Goal: Communication & Community: Answer question/provide support

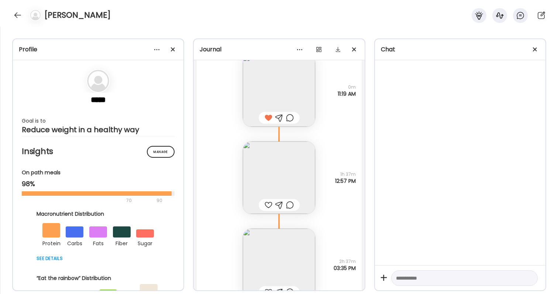
scroll to position [21842, 0]
click at [289, 208] on div at bounding box center [290, 207] width 8 height 9
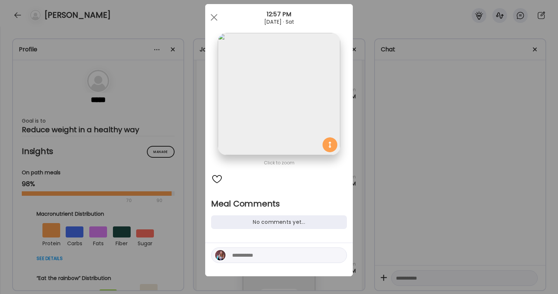
scroll to position [14, 0]
click at [280, 255] on textarea at bounding box center [282, 255] width 100 height 9
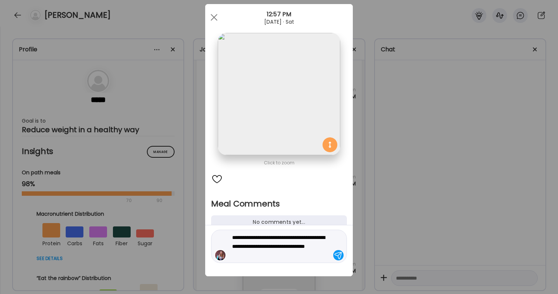
type textarea "**********"
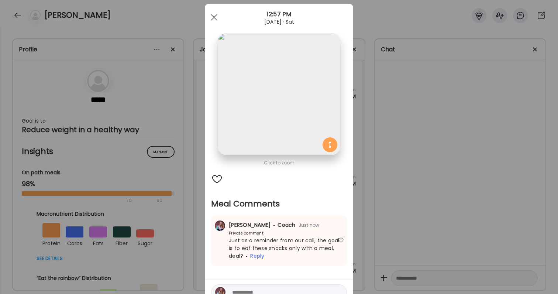
click at [442, 194] on div "Ate Coach Dashboard Wahoo! It’s official Take a moment to set up your Coach Pro…" at bounding box center [279, 147] width 558 height 294
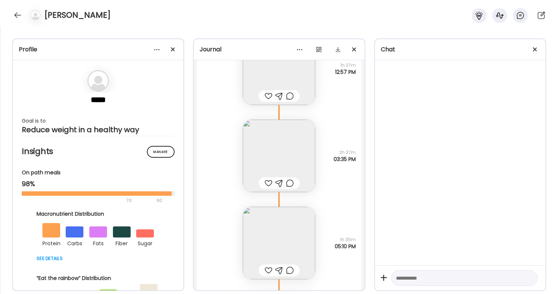
scroll to position [21974, 0]
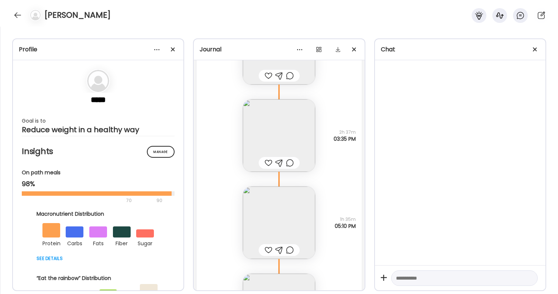
click at [268, 163] on div at bounding box center [269, 162] width 8 height 9
click at [289, 162] on div at bounding box center [290, 162] width 8 height 9
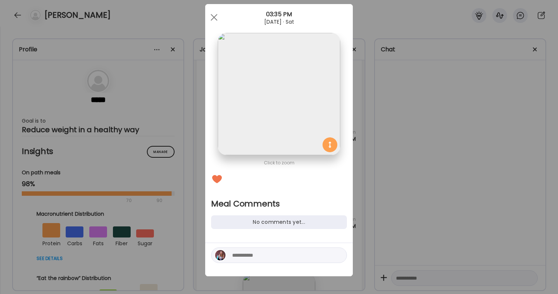
click at [267, 257] on textarea at bounding box center [282, 255] width 100 height 9
type textarea "**********"
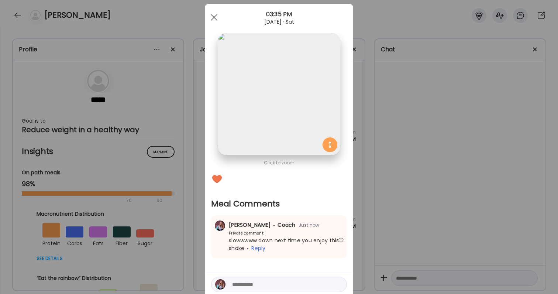
click at [449, 204] on div "Ate Coach Dashboard Wahoo! It’s official Take a moment to set up your Coach Pro…" at bounding box center [279, 147] width 558 height 294
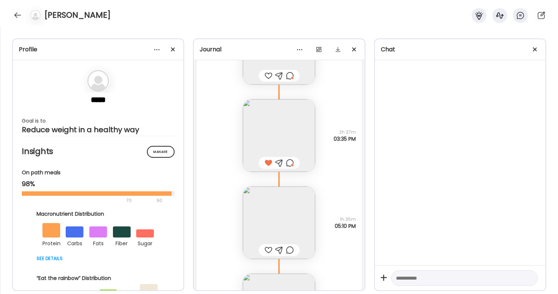
click at [291, 162] on div at bounding box center [290, 162] width 8 height 9
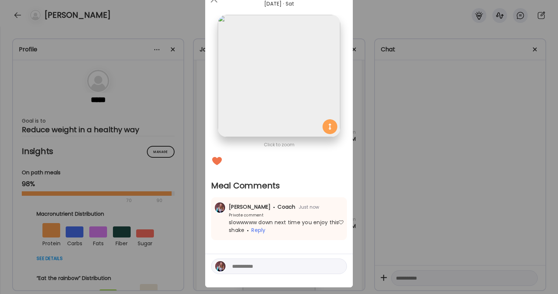
scroll to position [32, 0]
click at [317, 266] on textarea at bounding box center [282, 265] width 100 height 9
type textarea "**********"
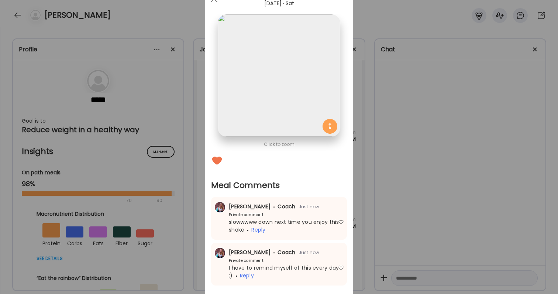
click at [469, 206] on div "Ate Coach Dashboard Wahoo! It’s official Take a moment to set up your Coach Pro…" at bounding box center [279, 147] width 558 height 294
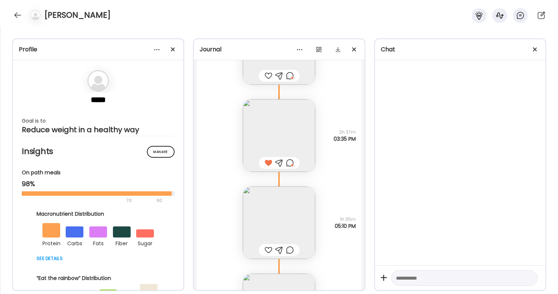
scroll to position [21987, 0]
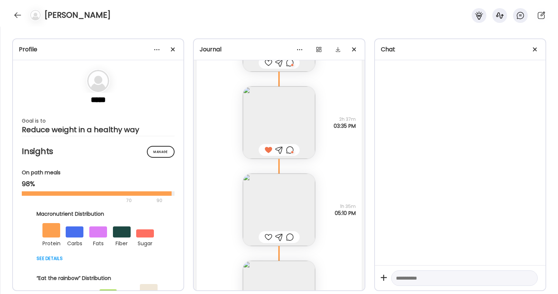
click at [271, 234] on div at bounding box center [269, 237] width 8 height 9
click at [271, 216] on img at bounding box center [279, 210] width 72 height 72
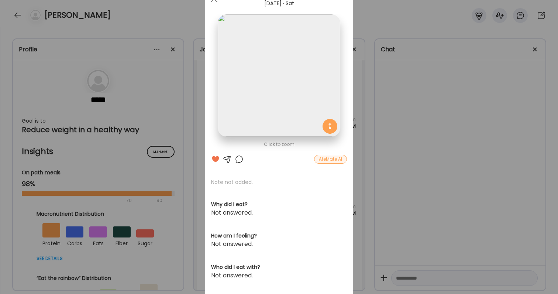
click at [240, 156] on div at bounding box center [239, 159] width 9 height 9
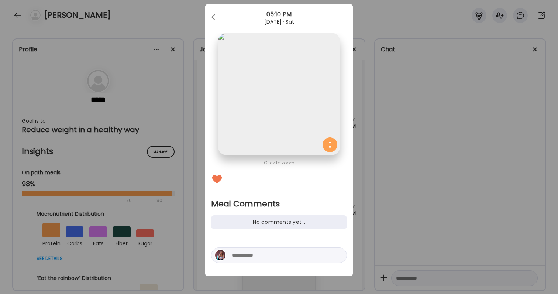
scroll to position [14, 0]
click at [236, 250] on div at bounding box center [279, 255] width 136 height 16
click at [238, 256] on textarea at bounding box center [282, 255] width 100 height 9
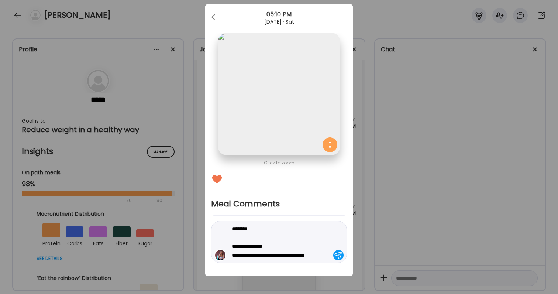
click at [425, 192] on div "Ate Coach Dashboard Wahoo! It’s official Take a moment to set up your Coach Pro…" at bounding box center [279, 147] width 558 height 294
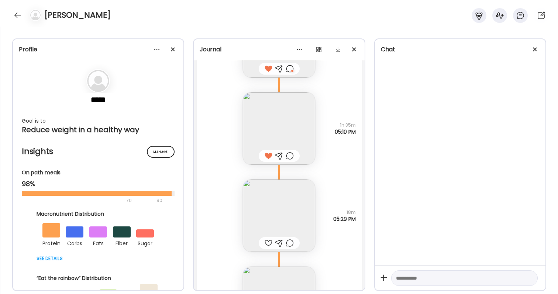
scroll to position [22076, 0]
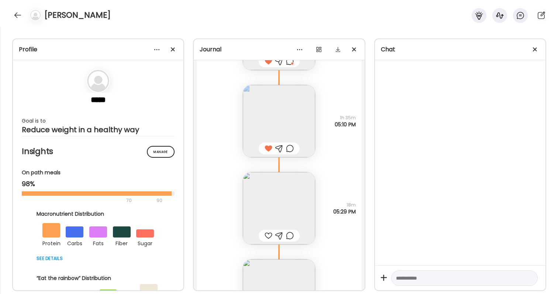
drag, startPoint x: 340, startPoint y: 116, endPoint x: 360, endPoint y: 130, distance: 24.9
click at [360, 130] on div "Note not added Questions not answered 1h 35m 05:10 PM" at bounding box center [279, 113] width 165 height 87
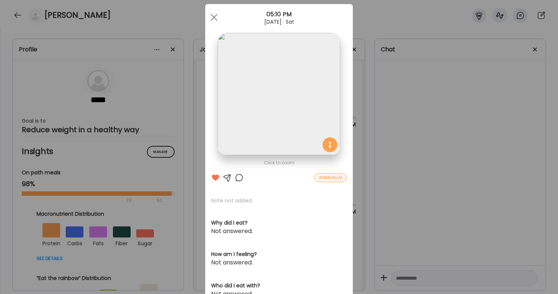
click at [383, 134] on div "Ate Coach Dashboard Wahoo! It’s official Take a moment to set up your Coach Pro…" at bounding box center [279, 147] width 558 height 294
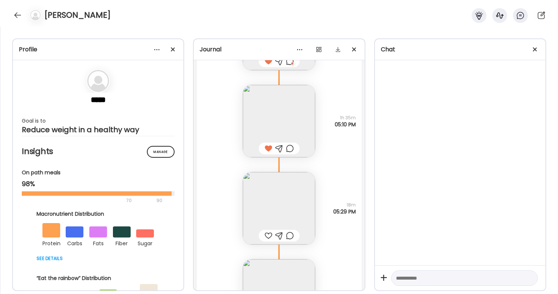
click at [289, 146] on div at bounding box center [290, 148] width 8 height 9
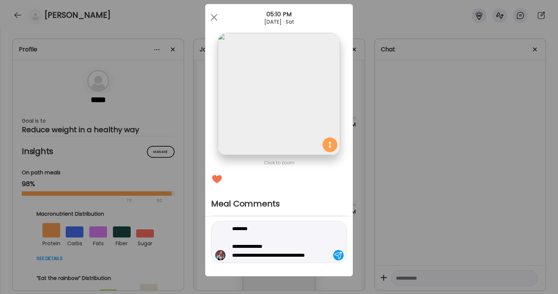
click at [268, 257] on textarea "**********" at bounding box center [282, 241] width 100 height 35
click at [331, 256] on textarea "**********" at bounding box center [282, 241] width 100 height 35
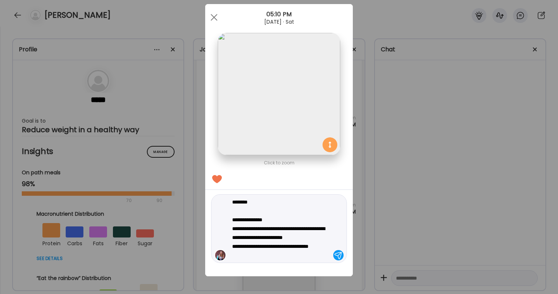
type textarea "**********"
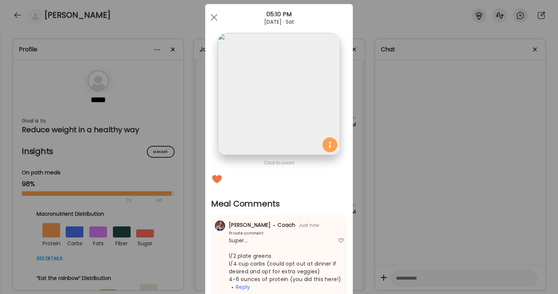
scroll to position [56, 0]
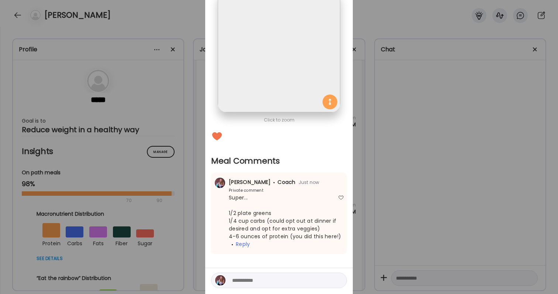
click at [260, 277] on textarea at bounding box center [282, 280] width 100 height 9
type textarea "*"
type textarea "**********"
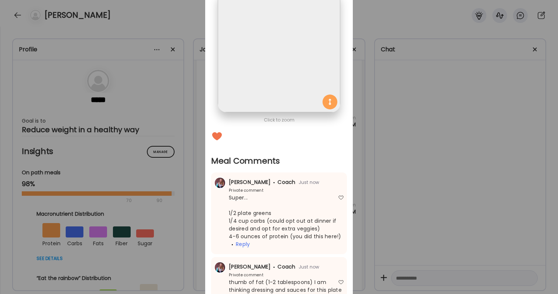
click at [436, 184] on div "Ate Coach Dashboard Wahoo! It’s official Take a moment to set up your Coach Pro…" at bounding box center [279, 147] width 558 height 294
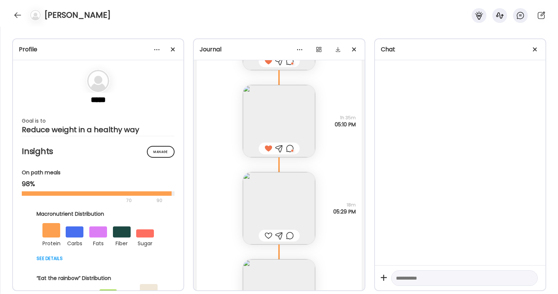
scroll to position [22108, 0]
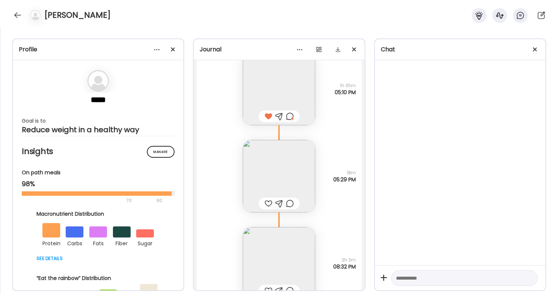
click at [270, 207] on div at bounding box center [269, 203] width 8 height 9
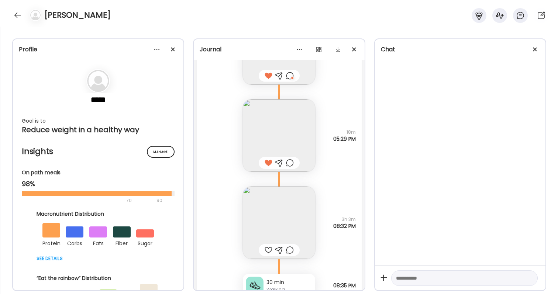
scroll to position [22149, 0]
click at [281, 216] on img at bounding box center [279, 222] width 72 height 72
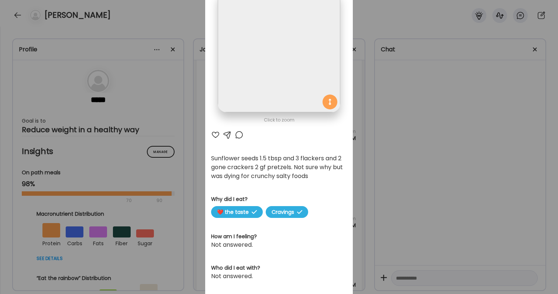
click at [240, 134] on div at bounding box center [239, 134] width 9 height 9
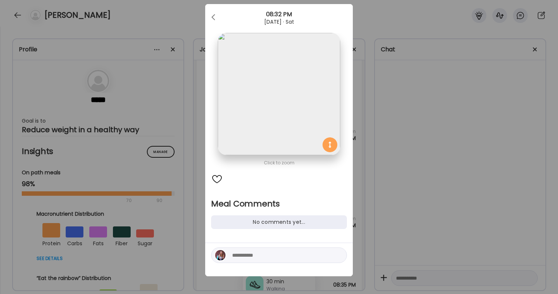
scroll to position [14, 0]
click at [270, 257] on textarea at bounding box center [282, 255] width 100 height 9
click at [280, 255] on textarea "**********" at bounding box center [282, 251] width 100 height 18
click at [323, 257] on textarea "**********" at bounding box center [282, 251] width 100 height 18
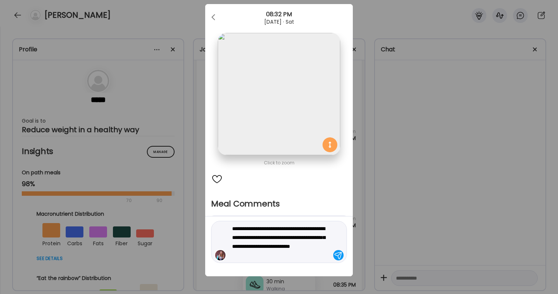
type textarea "**********"
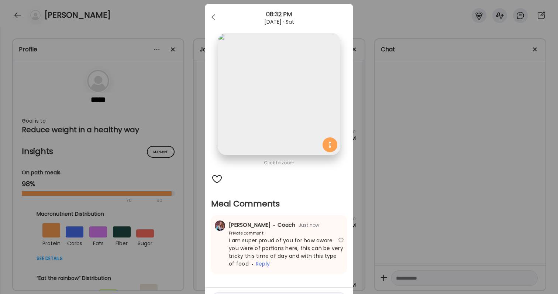
click at [472, 234] on div "Ate Coach Dashboard Wahoo! It’s official Take a moment to set up your Coach Pro…" at bounding box center [279, 147] width 558 height 294
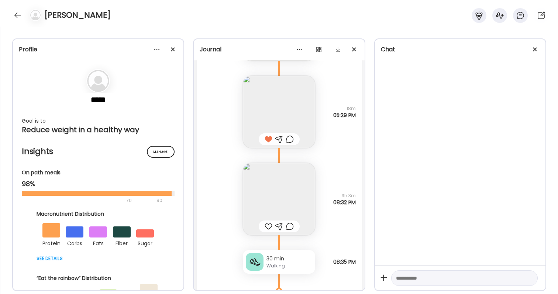
scroll to position [22185, 0]
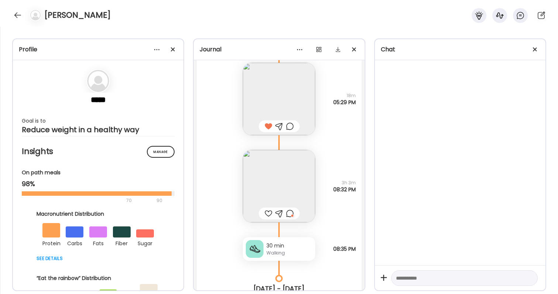
click at [292, 212] on div at bounding box center [290, 213] width 8 height 9
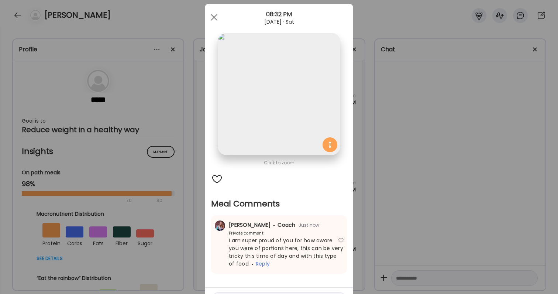
click at [433, 251] on div "Ate Coach Dashboard Wahoo! It’s official Take a moment to set up your Coach Pro…" at bounding box center [279, 147] width 558 height 294
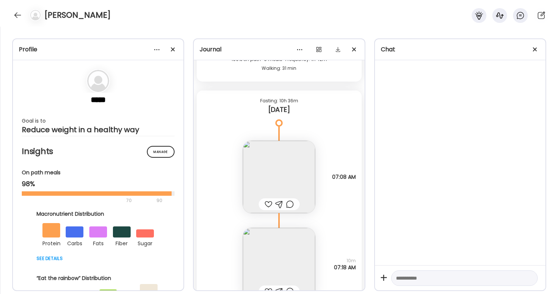
scroll to position [22438, 0]
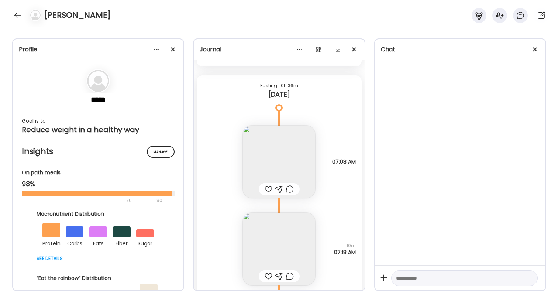
click at [267, 188] on div at bounding box center [269, 189] width 8 height 9
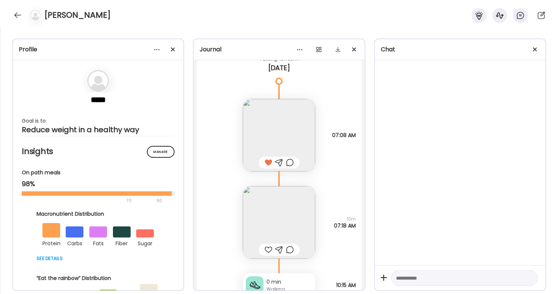
scroll to position [22472, 0]
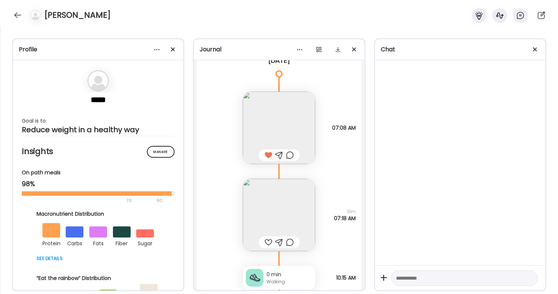
click at [278, 221] on img at bounding box center [279, 215] width 72 height 72
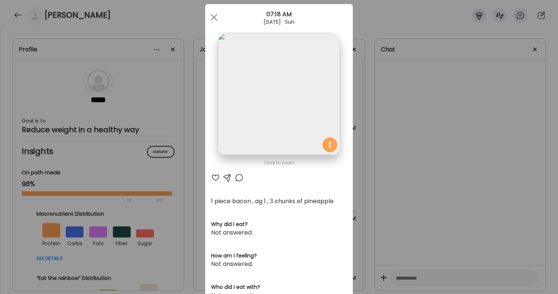
click at [414, 223] on div "Ate Coach Dashboard Wahoo! It’s official Take a moment to set up your Coach Pro…" at bounding box center [279, 147] width 558 height 294
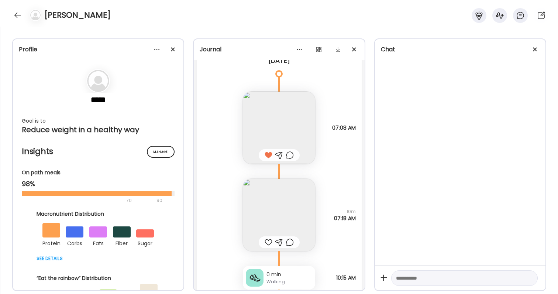
click at [301, 138] on img at bounding box center [279, 128] width 72 height 72
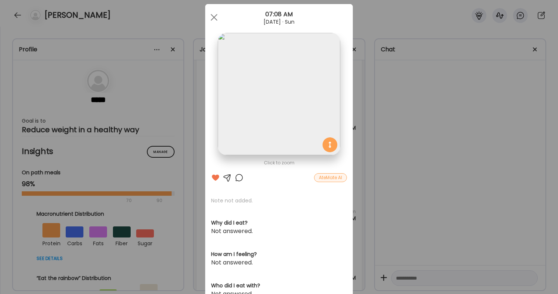
click at [401, 173] on div "Ate Coach Dashboard Wahoo! It’s official Take a moment to set up your Coach Pro…" at bounding box center [279, 147] width 558 height 294
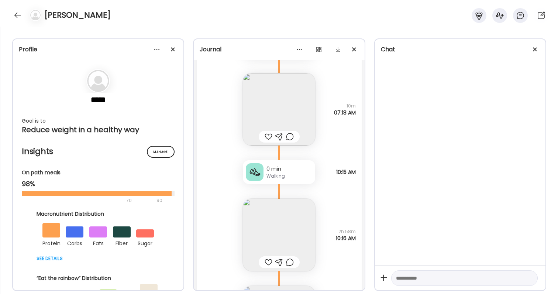
scroll to position [22581, 0]
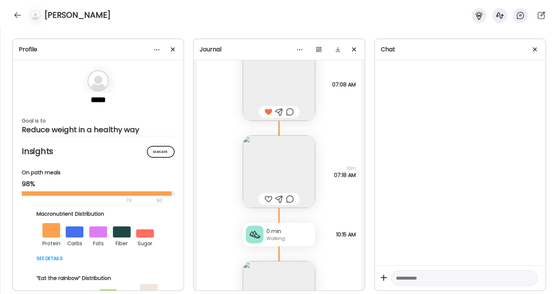
click at [267, 199] on div at bounding box center [269, 199] width 8 height 9
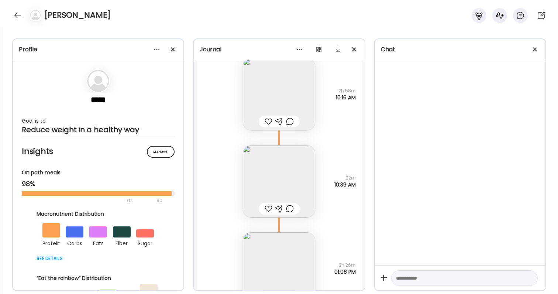
scroll to position [22830, 0]
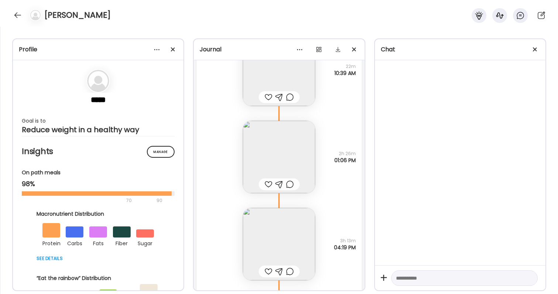
click at [292, 97] on div at bounding box center [290, 97] width 8 height 9
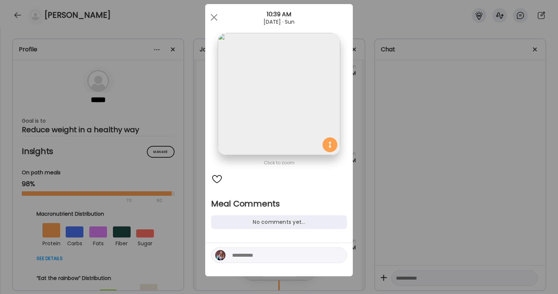
click at [409, 161] on div "Ate Coach Dashboard Wahoo! It’s official Take a moment to set up your Coach Pro…" at bounding box center [279, 147] width 558 height 294
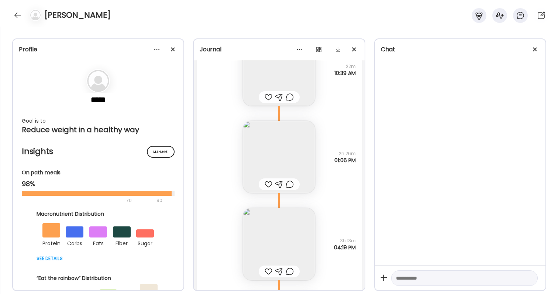
click at [268, 184] on div at bounding box center [269, 184] width 8 height 9
click at [282, 239] on img at bounding box center [279, 244] width 72 height 72
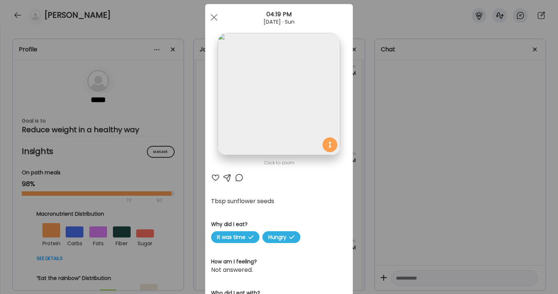
click at [212, 175] on div at bounding box center [215, 177] width 9 height 9
click at [376, 210] on div "Ate Coach Dashboard Wahoo! It’s official Take a moment to set up your Coach Pro…" at bounding box center [279, 147] width 558 height 294
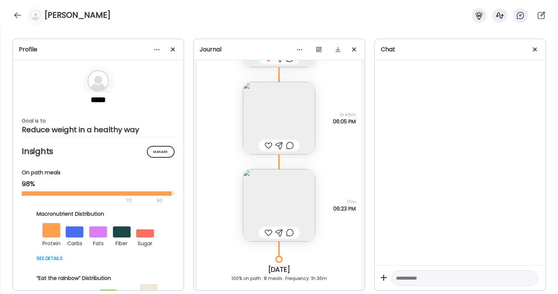
scroll to position [23136, 0]
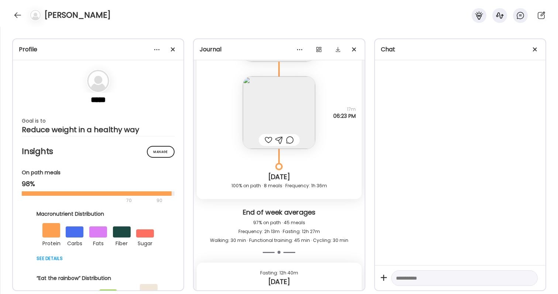
click at [268, 141] on div at bounding box center [269, 140] width 8 height 9
click at [291, 139] on div at bounding box center [290, 140] width 8 height 9
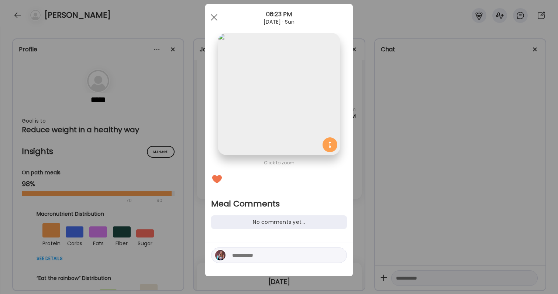
click at [277, 254] on textarea at bounding box center [282, 255] width 100 height 9
click at [267, 255] on textarea "**********" at bounding box center [282, 251] width 100 height 18
click at [315, 256] on textarea "**********" at bounding box center [282, 251] width 100 height 18
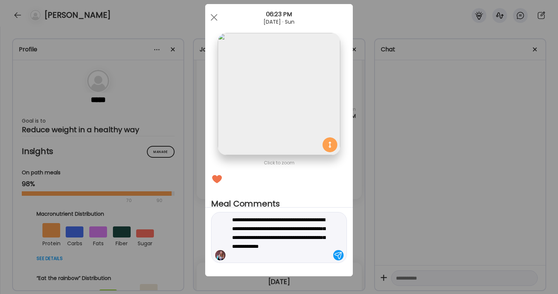
click at [247, 251] on textarea "**********" at bounding box center [282, 237] width 100 height 44
click at [293, 259] on textarea "**********" at bounding box center [282, 237] width 100 height 44
type textarea "**********"
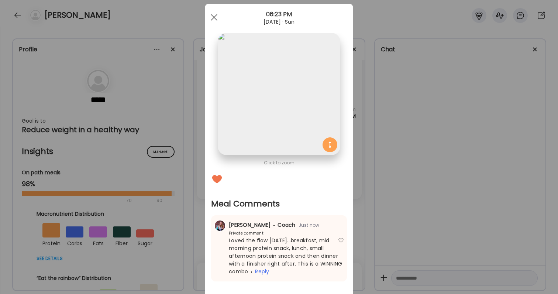
click at [435, 215] on div "Ate Coach Dashboard Wahoo! It’s official Take a moment to set up your Coach Pro…" at bounding box center [279, 147] width 558 height 294
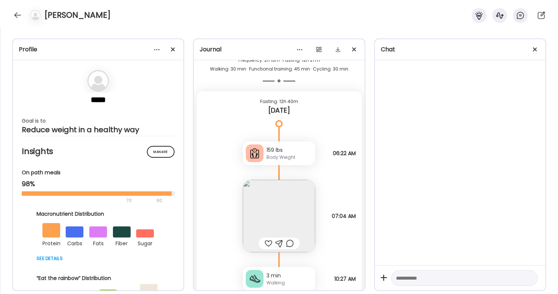
scroll to position [23315, 0]
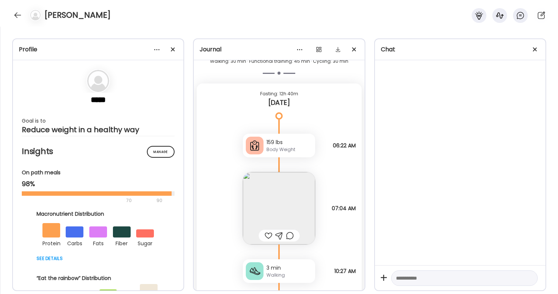
click at [272, 234] on div at bounding box center [269, 235] width 8 height 9
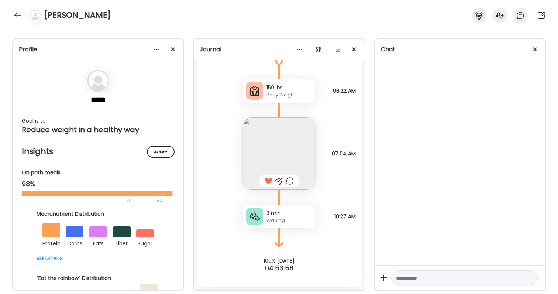
scroll to position [23370, 0]
click at [18, 17] on div at bounding box center [18, 15] width 12 height 12
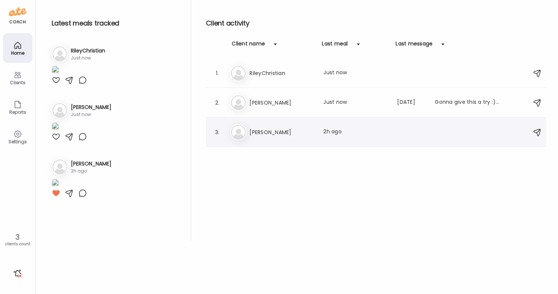
click at [283, 139] on div "Me [PERSON_NAME] Last meal: 2h ago" at bounding box center [377, 132] width 294 height 16
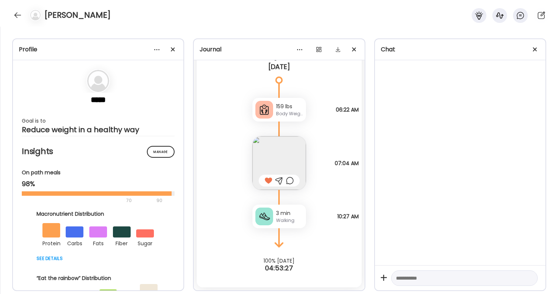
scroll to position [23321, 0]
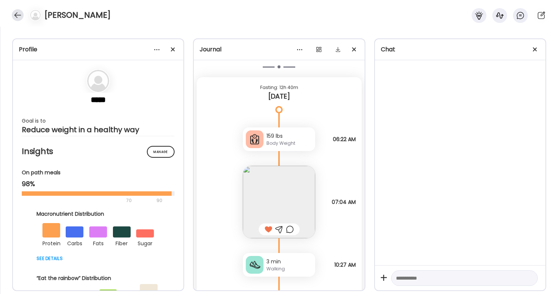
click at [17, 14] on div at bounding box center [18, 15] width 12 height 12
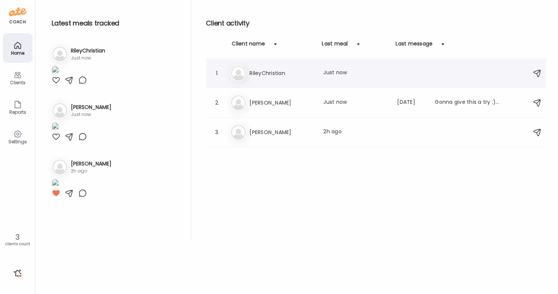
click at [280, 80] on div "Ri RileyChristian Last meal: Just now" at bounding box center [377, 73] width 294 height 16
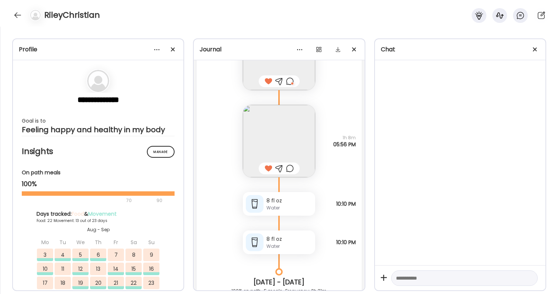
scroll to position [34851, 0]
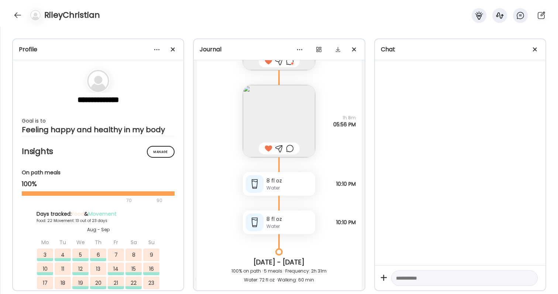
click at [291, 150] on div at bounding box center [290, 148] width 8 height 9
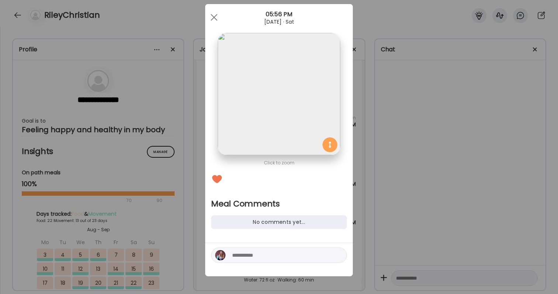
click at [277, 251] on textarea at bounding box center [282, 255] width 100 height 9
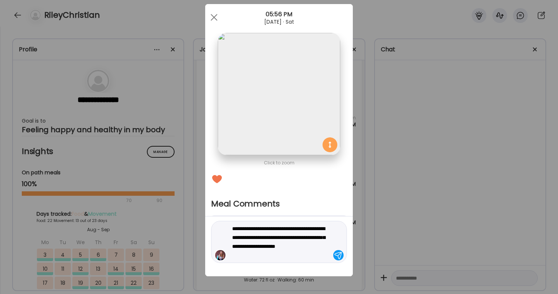
click at [270, 246] on textarea "**********" at bounding box center [282, 241] width 100 height 35
type textarea "**********"
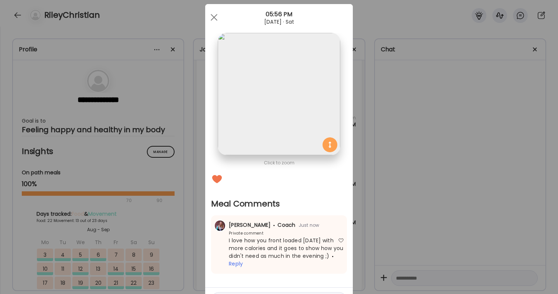
click at [504, 234] on div "Ate Coach Dashboard Wahoo! It’s official Take a moment to set up your Coach Pro…" at bounding box center [279, 147] width 558 height 294
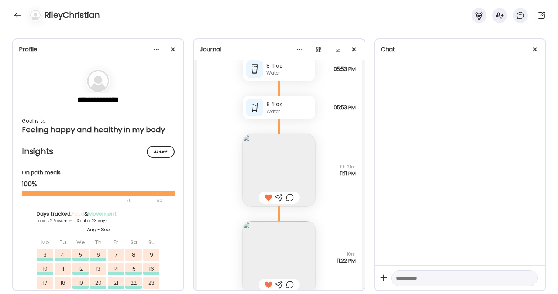
scroll to position [35881, 0]
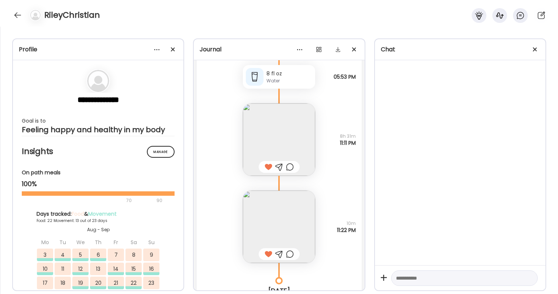
click at [289, 256] on div at bounding box center [290, 254] width 8 height 9
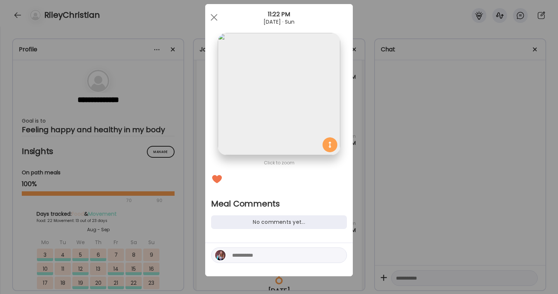
click at [282, 256] on textarea at bounding box center [282, 255] width 100 height 9
type textarea "*"
click at [284, 246] on textarea "**********" at bounding box center [282, 251] width 100 height 18
type textarea "**********"
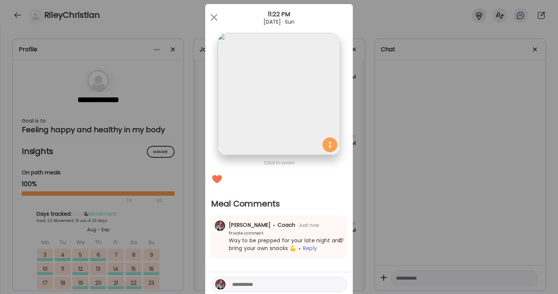
click at [400, 216] on div "Ate Coach Dashboard Wahoo! It’s official Take a moment to set up your Coach Pro…" at bounding box center [279, 147] width 558 height 294
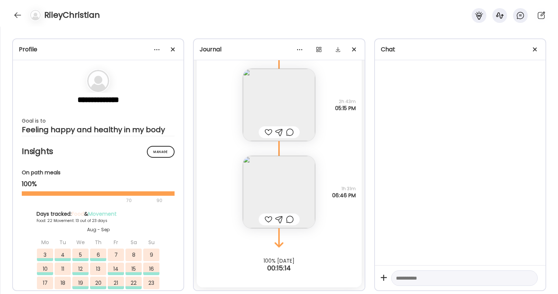
scroll to position [36759, 0]
click at [270, 220] on div at bounding box center [269, 219] width 8 height 9
click at [269, 133] on div at bounding box center [269, 132] width 8 height 9
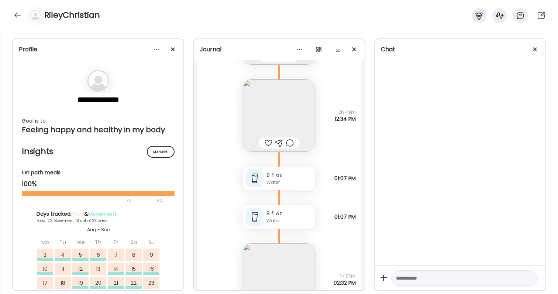
scroll to position [36502, 0]
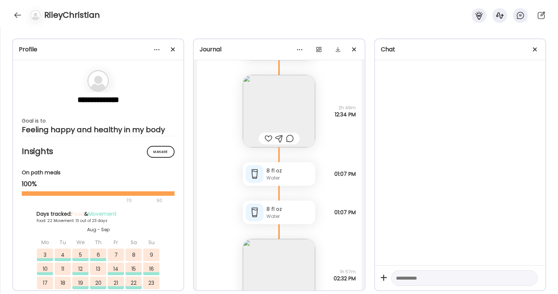
click at [312, 253] on img at bounding box center [279, 275] width 72 height 72
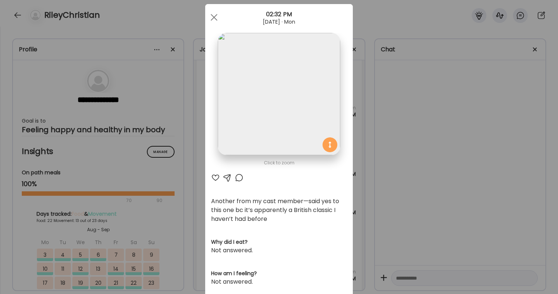
click at [238, 175] on div at bounding box center [239, 177] width 9 height 9
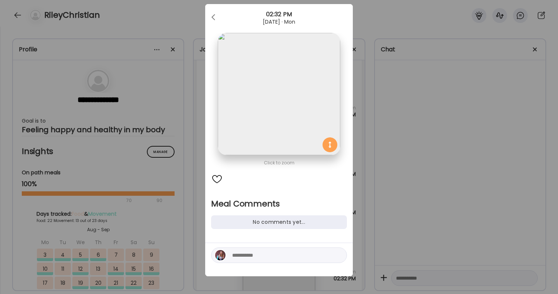
click at [245, 251] on textarea at bounding box center [282, 255] width 100 height 9
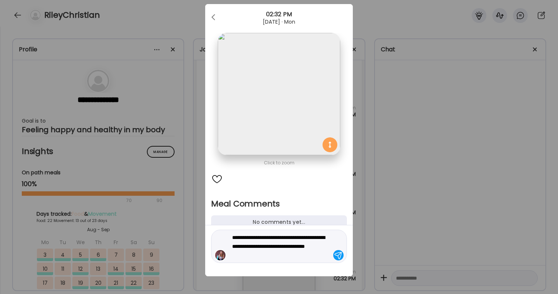
type textarea "**********"
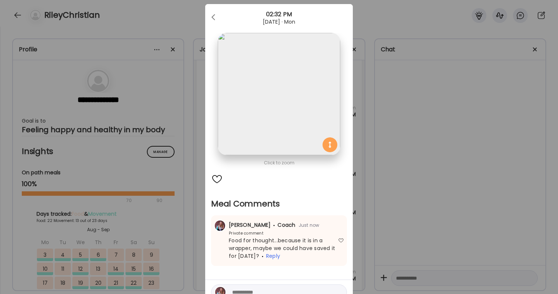
click at [396, 199] on div "Ate Coach Dashboard Wahoo! It’s official Take a moment to set up your Coach Pro…" at bounding box center [279, 147] width 558 height 294
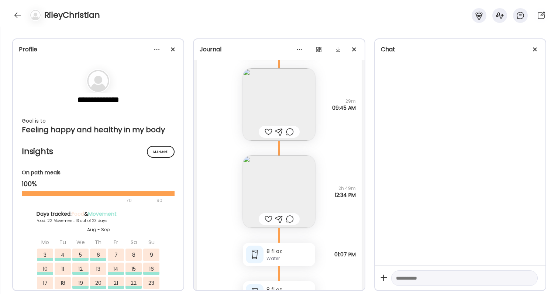
scroll to position [36393, 0]
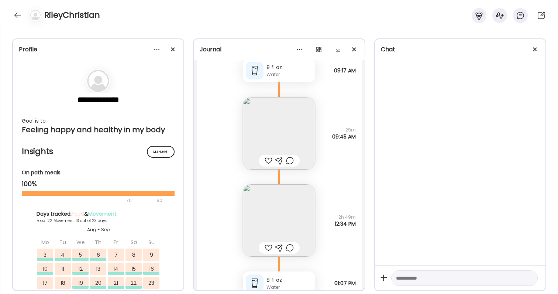
click at [267, 247] on div at bounding box center [269, 247] width 8 height 9
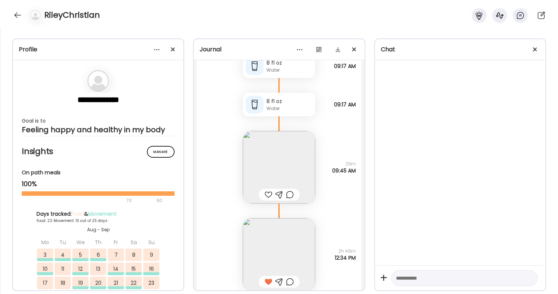
scroll to position [36358, 0]
click at [268, 197] on div at bounding box center [269, 195] width 8 height 9
click at [272, 172] on img at bounding box center [279, 168] width 72 height 72
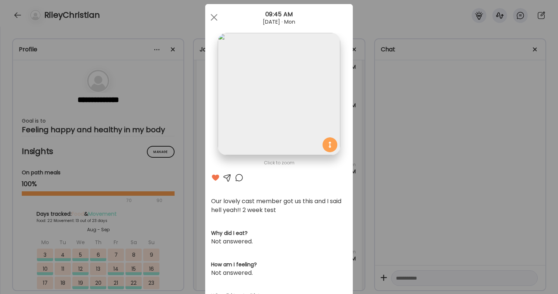
click at [240, 180] on div at bounding box center [239, 177] width 9 height 9
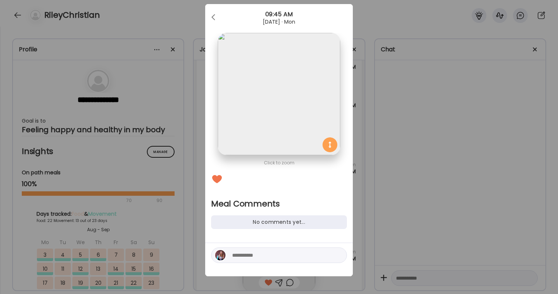
click at [252, 257] on textarea at bounding box center [282, 255] width 100 height 9
type textarea "**********"
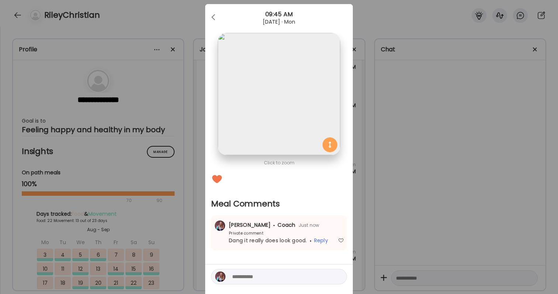
click at [423, 191] on div "Ate Coach Dashboard Wahoo! It’s official Take a moment to set up your Coach Pro…" at bounding box center [279, 147] width 558 height 294
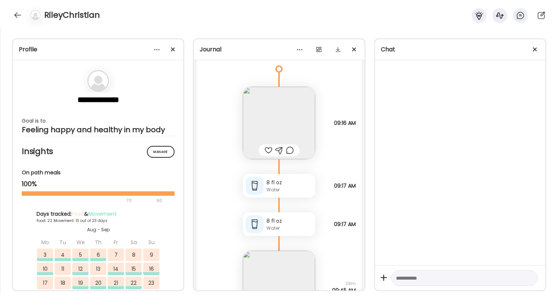
scroll to position [36226, 0]
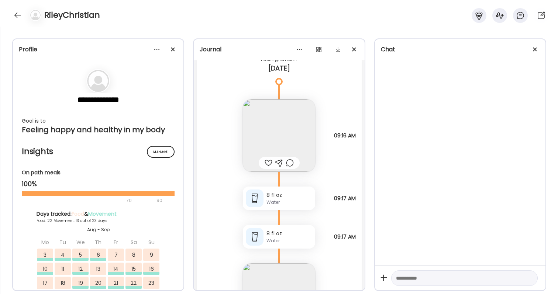
click at [270, 150] on img at bounding box center [279, 135] width 72 height 72
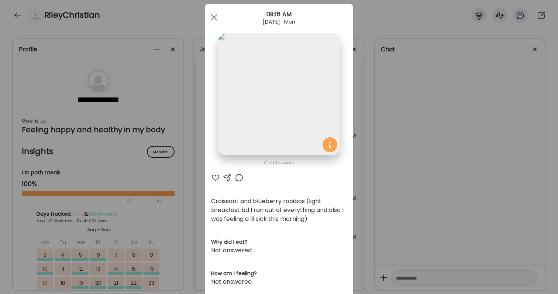
click at [217, 176] on div at bounding box center [215, 177] width 9 height 9
click at [239, 180] on div at bounding box center [239, 177] width 9 height 9
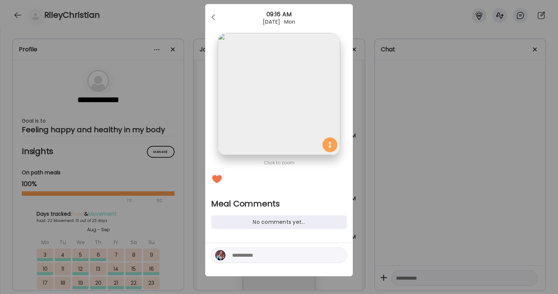
click at [244, 253] on textarea at bounding box center [282, 255] width 100 height 9
type textarea "*"
click at [246, 255] on textarea "**********" at bounding box center [282, 251] width 100 height 18
click at [302, 246] on textarea "**********" at bounding box center [282, 251] width 100 height 18
drag, startPoint x: 313, startPoint y: 247, endPoint x: 313, endPoint y: 255, distance: 7.8
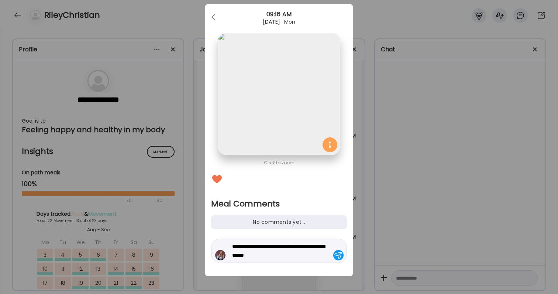
click at [313, 255] on textarea "**********" at bounding box center [282, 251] width 100 height 18
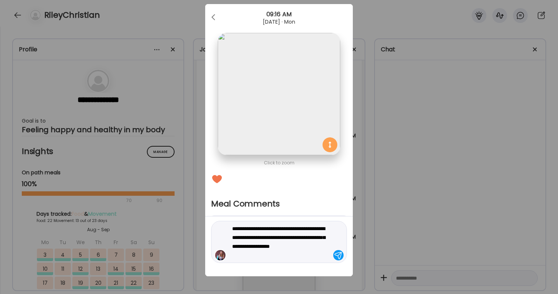
click at [295, 256] on textarea "**********" at bounding box center [282, 241] width 100 height 35
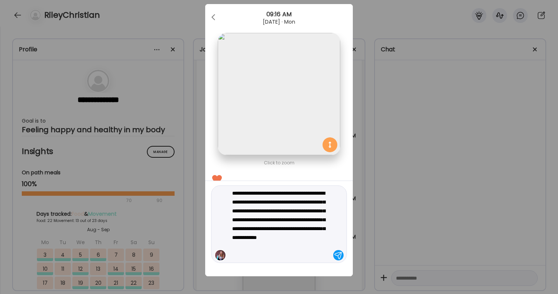
type textarea "**********"
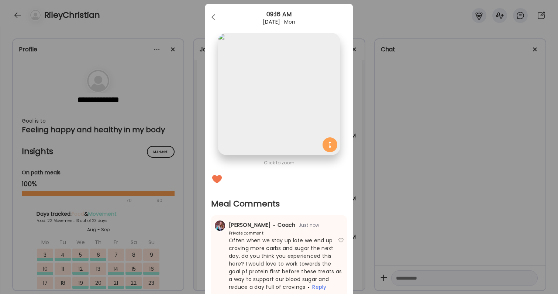
click at [409, 240] on div "Ate Coach Dashboard Wahoo! It’s official Take a moment to set up your Coach Pro…" at bounding box center [279, 147] width 558 height 294
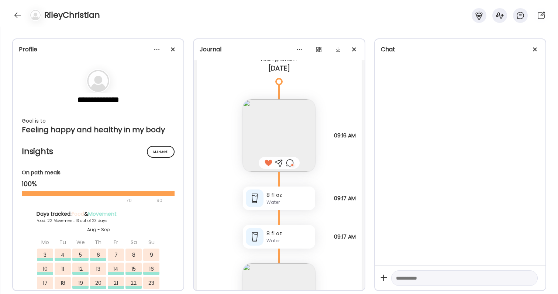
click at [25, 24] on div "RileyChristian" at bounding box center [279, 13] width 558 height 27
click at [21, 17] on div at bounding box center [18, 15] width 12 height 12
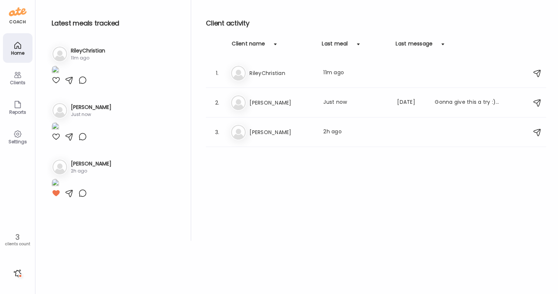
click at [17, 273] on div at bounding box center [18, 273] width 12 height 12
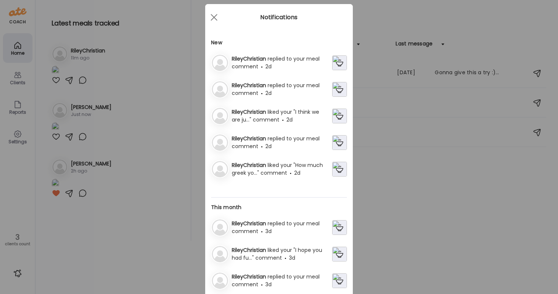
click at [283, 55] on span "replied to your meal comment" at bounding box center [276, 62] width 88 height 15
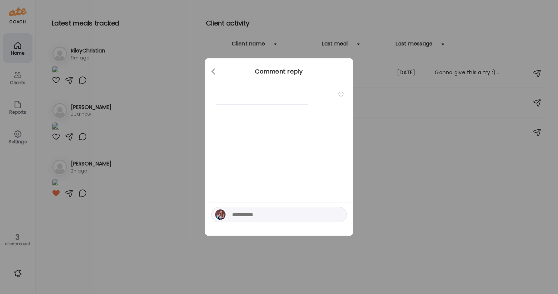
scroll to position [0, 0]
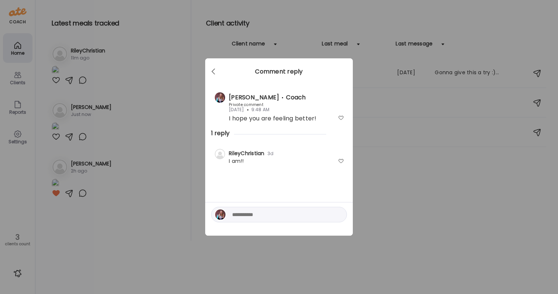
click at [341, 158] on div "I am!!" at bounding box center [279, 161] width 130 height 8
click at [343, 164] on div at bounding box center [341, 161] width 6 height 6
click at [369, 183] on div "Ate Coach Dashboard Wahoo! It’s official Take a moment to set up your Coach Pro…" at bounding box center [279, 147] width 558 height 294
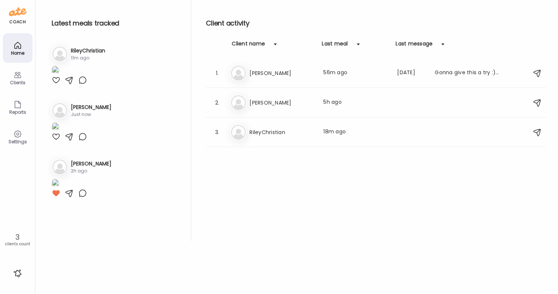
click at [22, 271] on div at bounding box center [18, 273] width 12 height 12
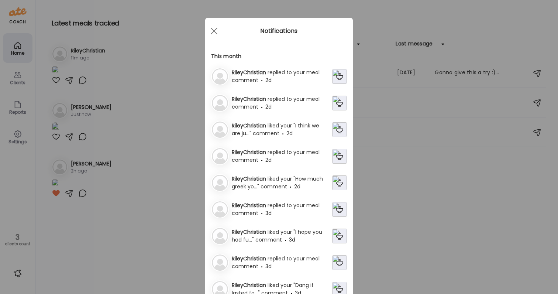
click at [268, 102] on span "RileyChristian" at bounding box center [250, 98] width 36 height 7
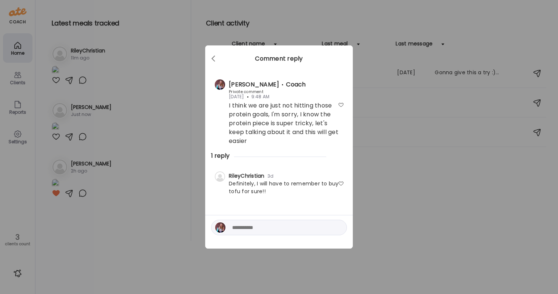
click at [342, 183] on div at bounding box center [341, 184] width 6 height 6
click at [370, 199] on div "Ate Coach Dashboard Wahoo! It’s official Take a moment to set up your Coach Pro…" at bounding box center [279, 147] width 558 height 294
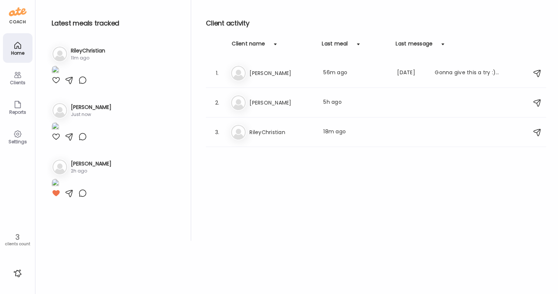
click at [21, 272] on div at bounding box center [18, 273] width 12 height 12
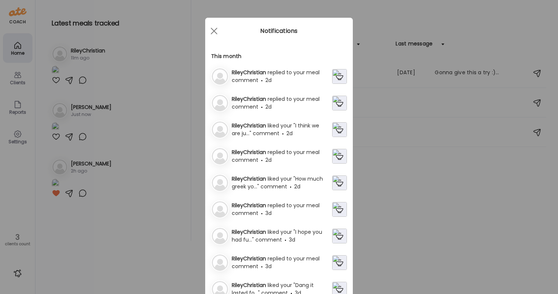
click at [285, 156] on div "RileyChristian replied to your meal comment 2d" at bounding box center [280, 156] width 103 height 16
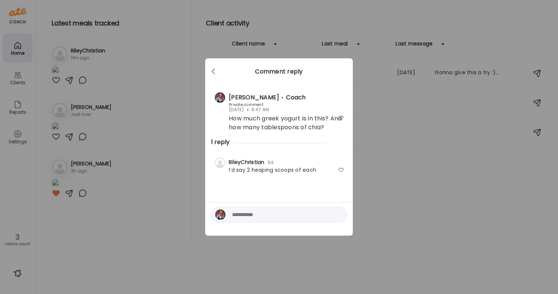
click at [341, 170] on div at bounding box center [341, 170] width 6 height 6
click at [307, 213] on textarea at bounding box center [282, 214] width 100 height 9
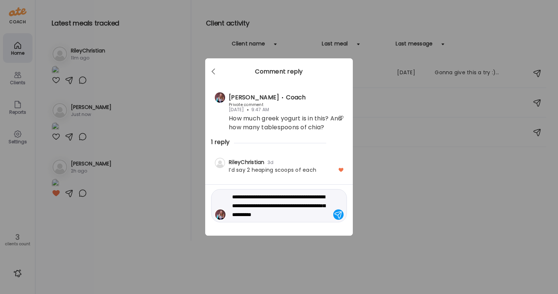
click at [281, 199] on textarea "**********" at bounding box center [282, 205] width 100 height 27
click at [298, 202] on textarea "**********" at bounding box center [282, 205] width 100 height 27
click at [318, 211] on textarea "**********" at bounding box center [282, 205] width 100 height 27
click at [329, 214] on textarea "**********" at bounding box center [282, 205] width 100 height 27
type textarea "**********"
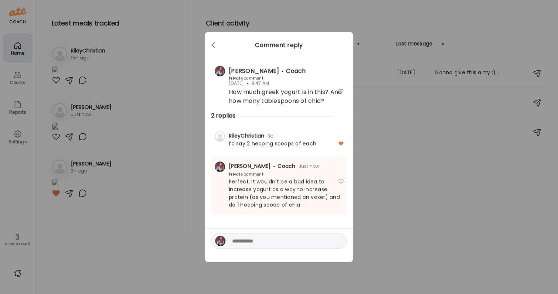
click at [421, 215] on div "Ate Coach Dashboard Wahoo! It’s official Take a moment to set up your Coach Pro…" at bounding box center [279, 147] width 558 height 294
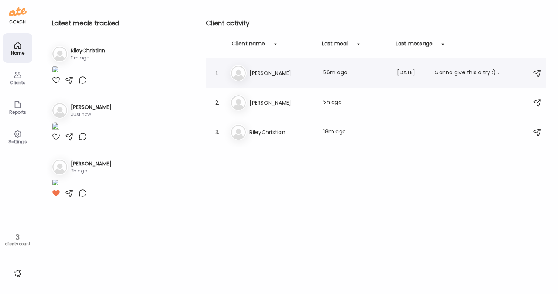
click at [271, 70] on h3 "[PERSON_NAME]" at bounding box center [282, 73] width 65 height 9
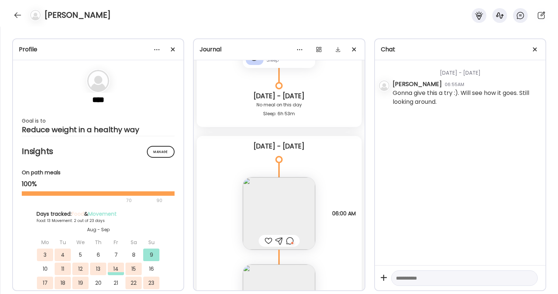
scroll to position [6087, 0]
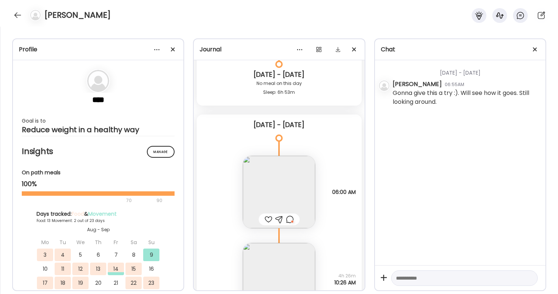
click at [293, 219] on div at bounding box center [290, 219] width 8 height 9
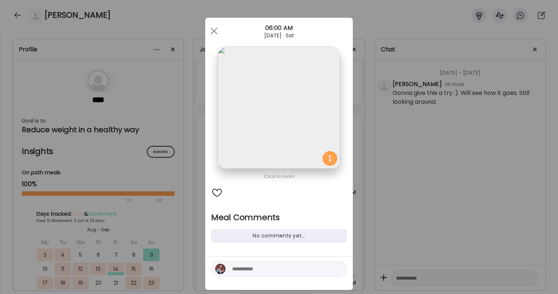
click at [218, 192] on div at bounding box center [217, 193] width 12 height 12
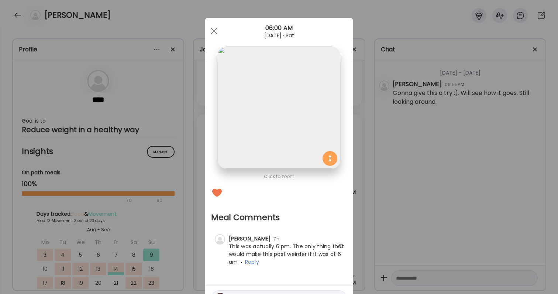
click at [301, 147] on img at bounding box center [279, 108] width 122 height 122
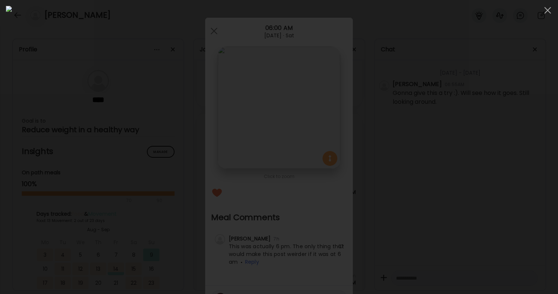
click at [476, 165] on div at bounding box center [279, 147] width 546 height 282
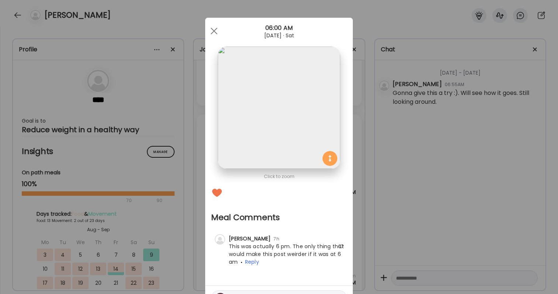
click at [273, 151] on img at bounding box center [279, 108] width 122 height 122
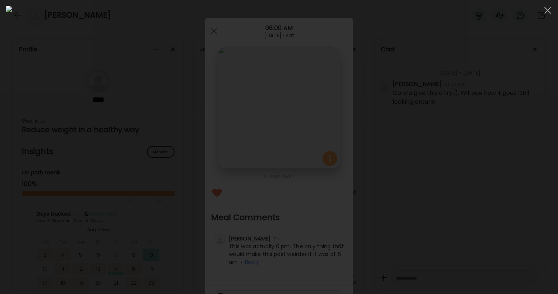
click at [469, 181] on div at bounding box center [279, 147] width 546 height 282
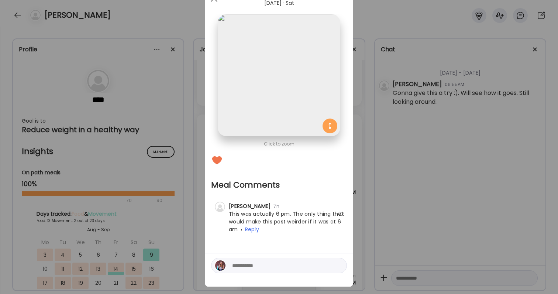
scroll to position [21, 0]
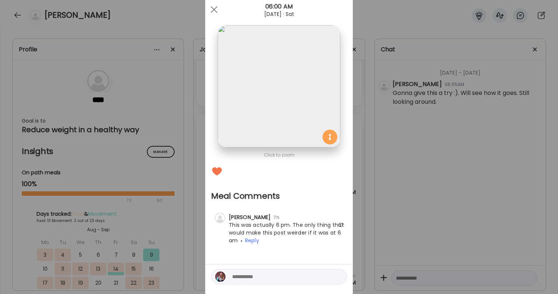
click at [289, 145] on img at bounding box center [279, 86] width 122 height 122
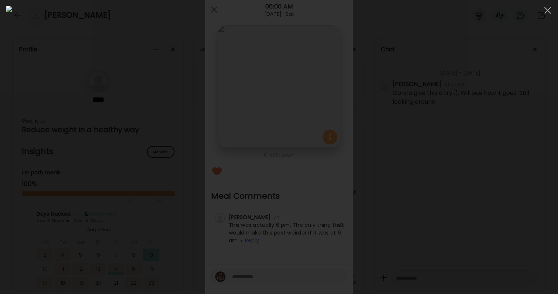
click at [429, 204] on div at bounding box center [279, 147] width 546 height 282
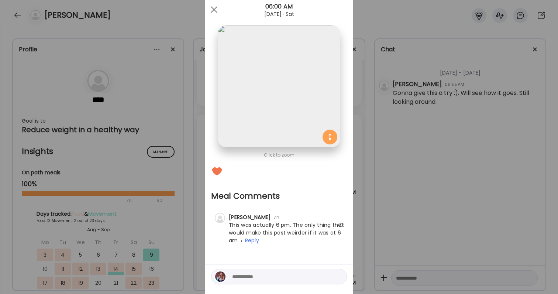
click at [366, 198] on div "Ate Coach Dashboard Wahoo! It’s official Take a moment to set up your Coach Pro…" at bounding box center [279, 147] width 558 height 294
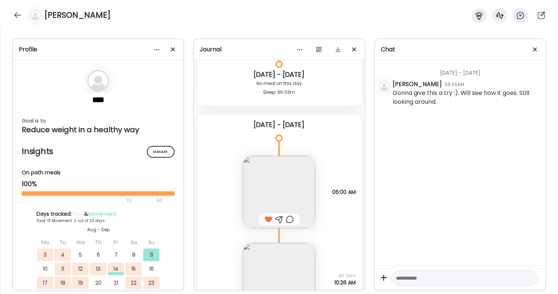
click at [285, 191] on img at bounding box center [279, 192] width 72 height 72
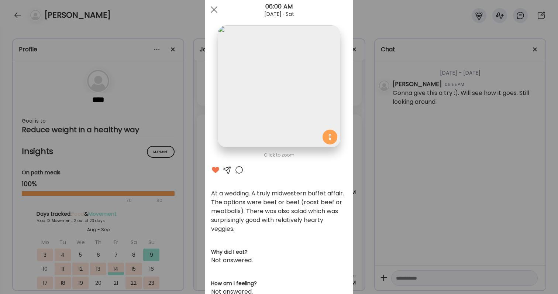
scroll to position [40, 0]
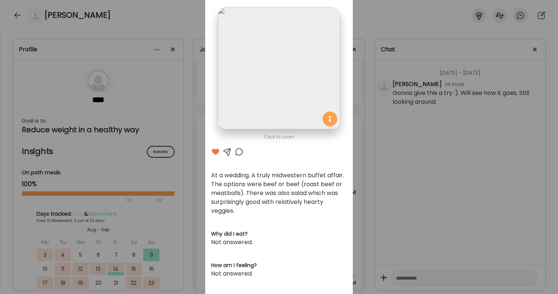
click at [384, 199] on div "Ate Coach Dashboard Wahoo! It’s official Take a moment to set up your Coach Pro…" at bounding box center [279, 147] width 558 height 294
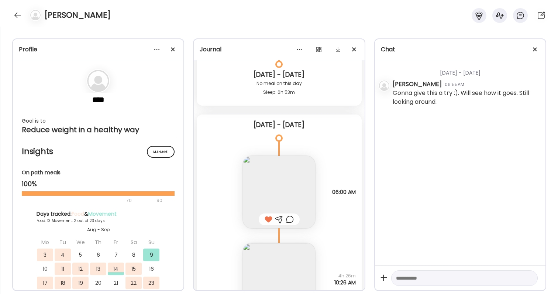
click at [291, 216] on div at bounding box center [290, 219] width 8 height 9
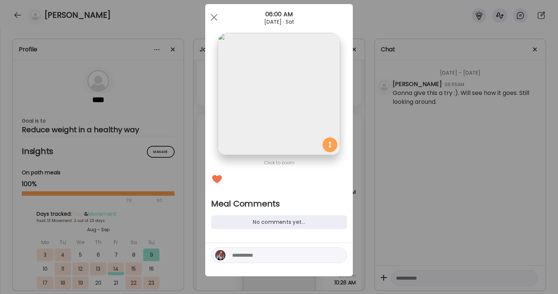
scroll to position [14, 0]
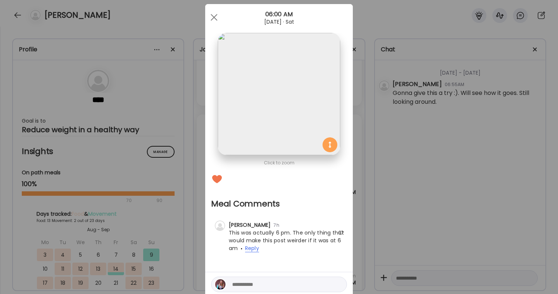
click at [252, 246] on span "Reply" at bounding box center [252, 248] width 14 height 8
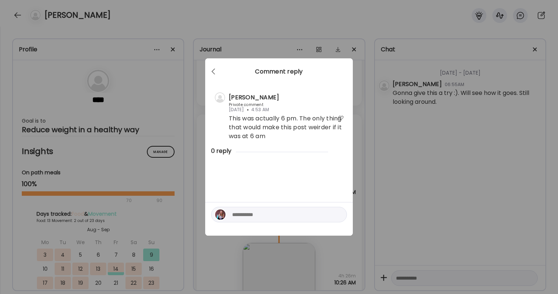
scroll to position [0, 0]
click at [258, 219] on textarea at bounding box center [282, 214] width 100 height 9
type textarea "*******"
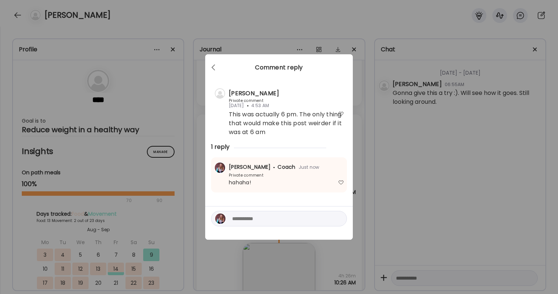
click at [466, 125] on div "Ate Coach Dashboard Wahoo! It’s official Take a moment to set up your Coach Pro…" at bounding box center [279, 147] width 558 height 294
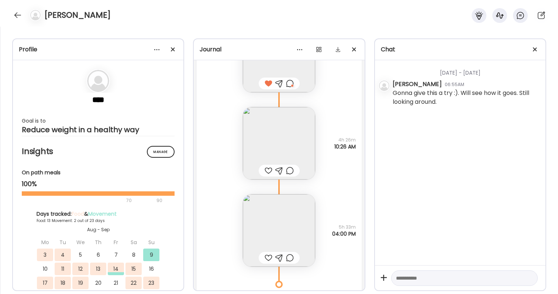
scroll to position [6229, 0]
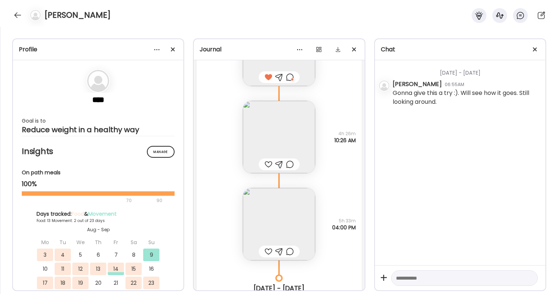
click at [268, 166] on div at bounding box center [269, 164] width 8 height 9
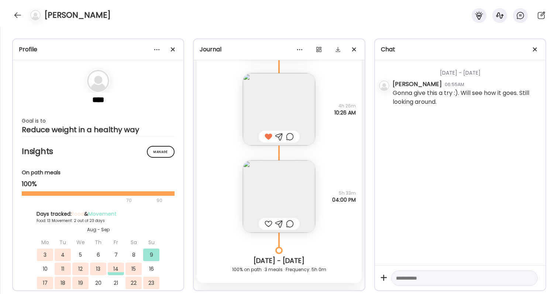
scroll to position [6263, 0]
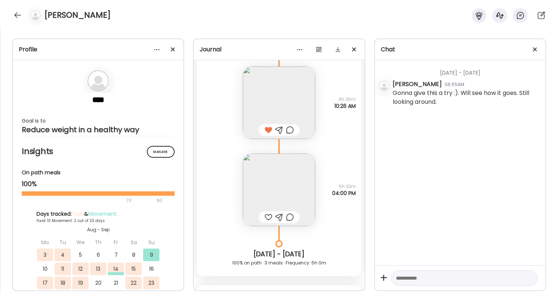
click at [295, 191] on img at bounding box center [279, 190] width 72 height 72
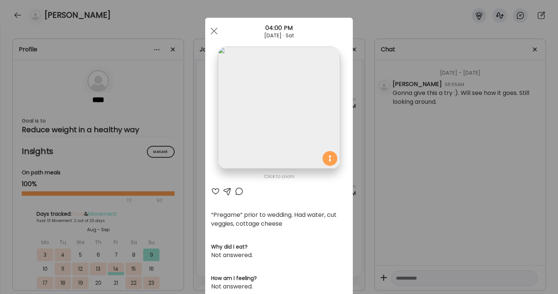
click at [215, 192] on div at bounding box center [215, 191] width 9 height 9
click at [240, 191] on div at bounding box center [239, 191] width 9 height 9
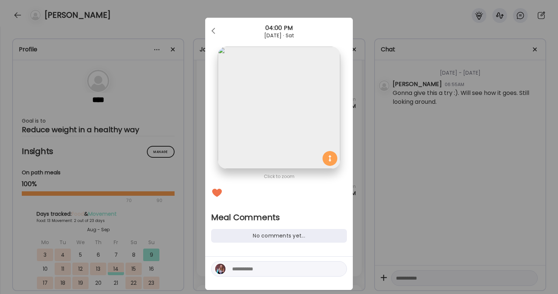
click at [251, 272] on textarea at bounding box center [282, 268] width 100 height 9
type textarea "**********"
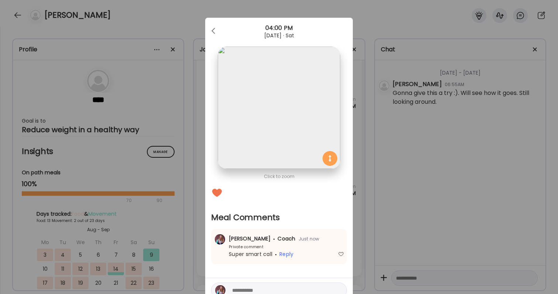
click at [381, 257] on div "Ate Coach Dashboard Wahoo! It’s official Take a moment to set up your Coach Pro…" at bounding box center [279, 147] width 558 height 294
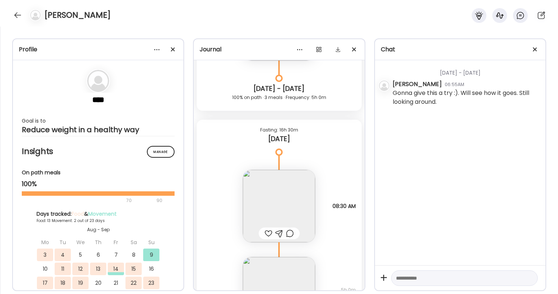
scroll to position [6504, 0]
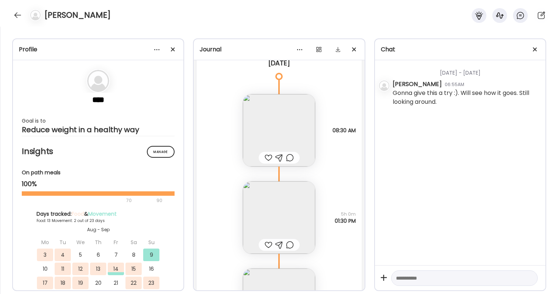
click at [280, 141] on img at bounding box center [279, 130] width 72 height 72
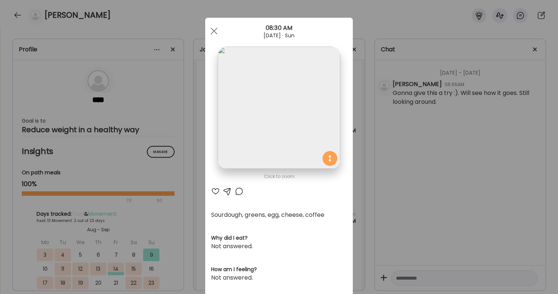
click at [216, 190] on div at bounding box center [215, 191] width 9 height 9
click at [406, 227] on div "Ate Coach Dashboard Wahoo! It’s official Take a moment to set up your Coach Pro…" at bounding box center [279, 147] width 558 height 294
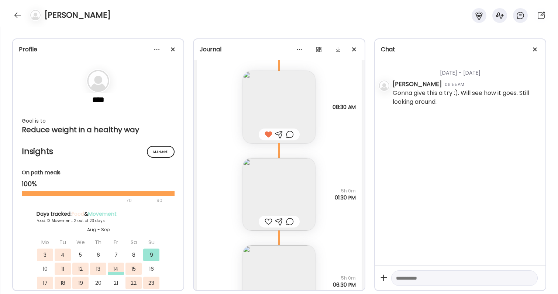
scroll to position [6533, 0]
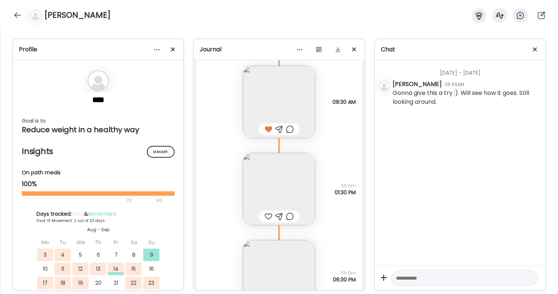
click at [295, 191] on img at bounding box center [279, 189] width 72 height 72
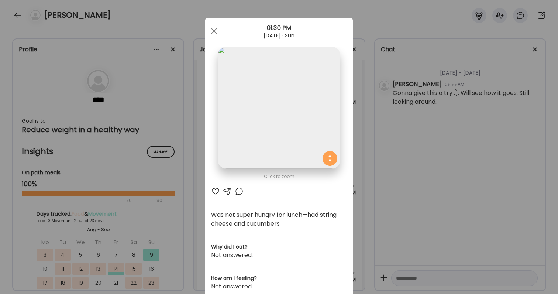
click at [394, 205] on div "Ate Coach Dashboard Wahoo! It’s official Take a moment to set up your Coach Pro…" at bounding box center [279, 147] width 558 height 294
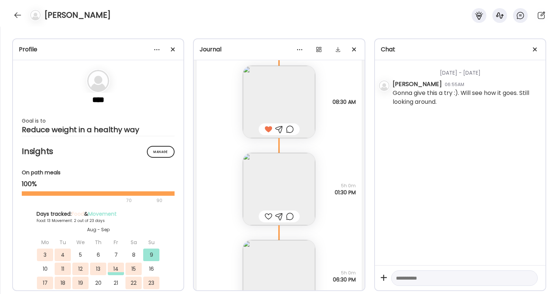
click at [291, 214] on div at bounding box center [290, 216] width 8 height 9
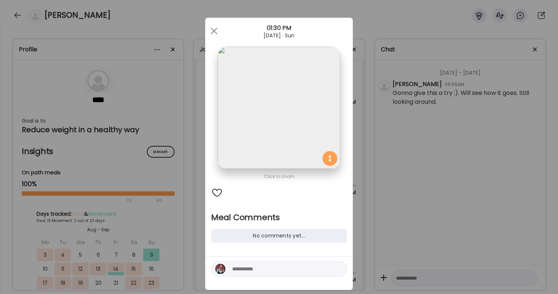
click at [275, 266] on textarea at bounding box center [282, 268] width 100 height 9
type textarea "*"
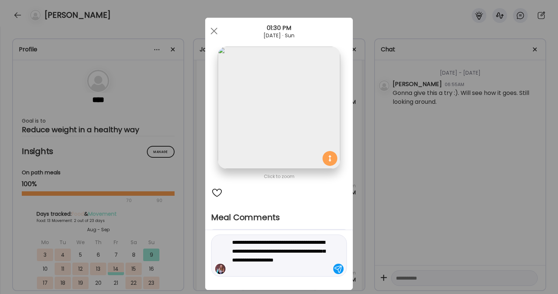
type textarea "**********"
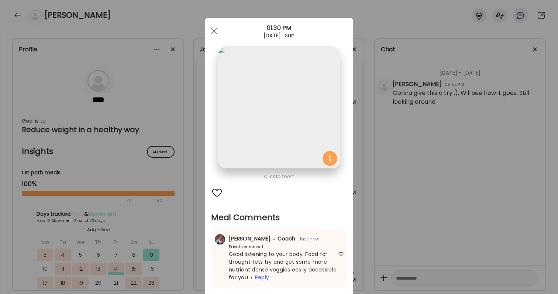
click at [428, 209] on div "Ate Coach Dashboard Wahoo! It’s official Take a moment to set up your Coach Pro…" at bounding box center [279, 147] width 558 height 294
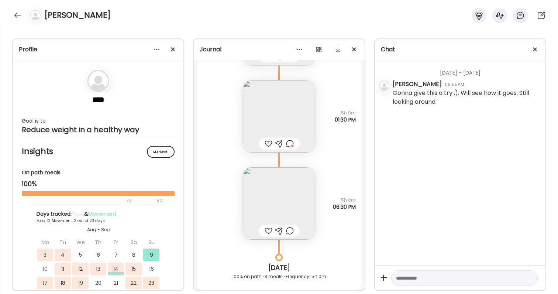
scroll to position [6614, 0]
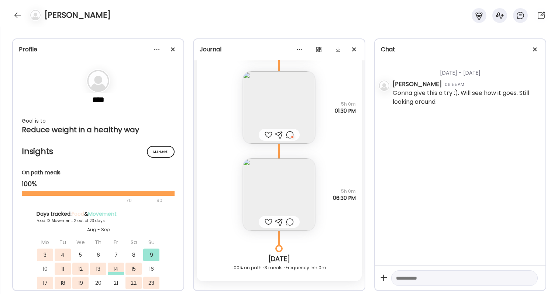
click at [292, 189] on img at bounding box center [279, 194] width 72 height 72
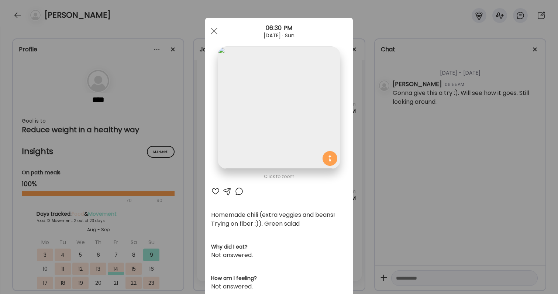
click at [217, 192] on div at bounding box center [215, 191] width 9 height 9
click at [239, 192] on div at bounding box center [239, 191] width 9 height 9
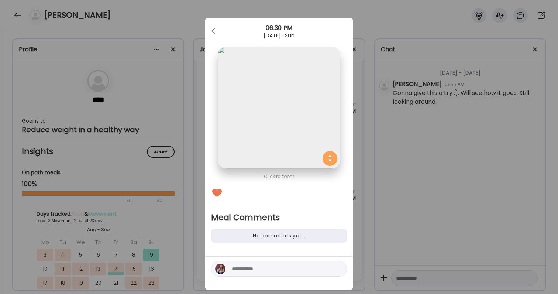
click at [247, 271] on textarea at bounding box center [282, 268] width 100 height 9
type textarea "**********"
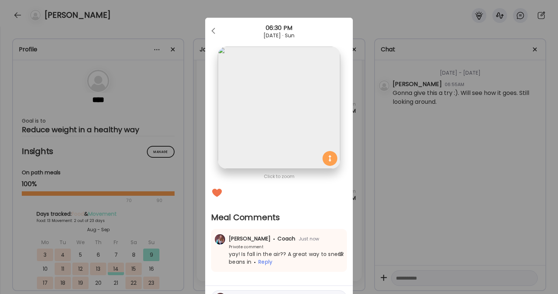
click at [389, 227] on div "Ate Coach Dashboard Wahoo! It’s official Take a moment to set up your Coach Pro…" at bounding box center [279, 147] width 558 height 294
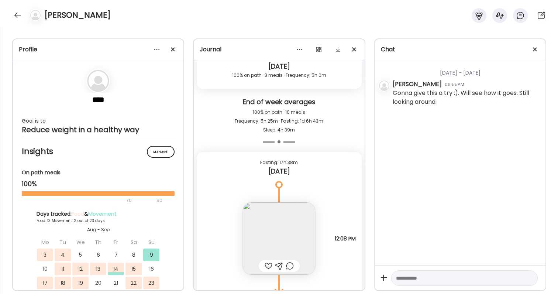
scroll to position [6827, 0]
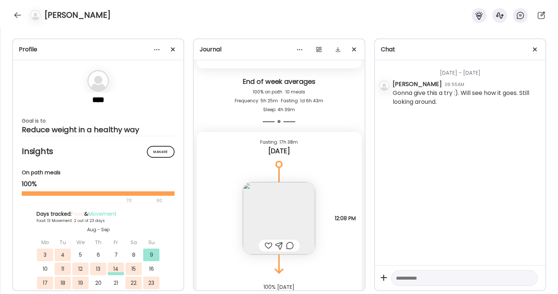
click at [268, 246] on div at bounding box center [269, 245] width 8 height 9
click at [291, 250] on div at bounding box center [290, 245] width 8 height 9
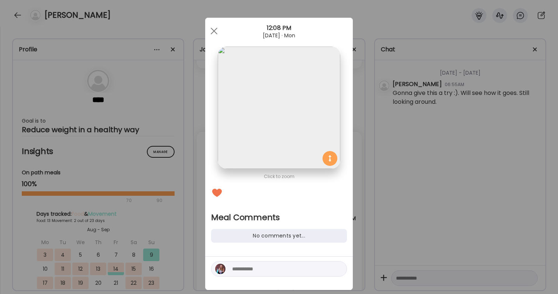
click at [239, 264] on div at bounding box center [279, 269] width 136 height 16
click at [241, 270] on textarea at bounding box center [282, 268] width 100 height 9
type textarea "**********"
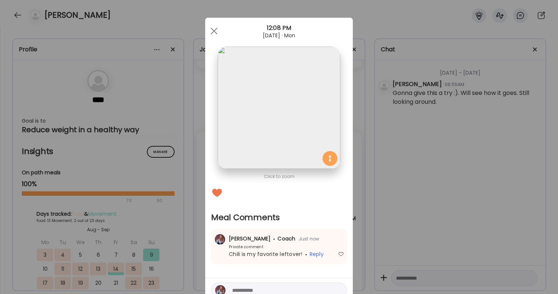
click at [377, 245] on div "Ate Coach Dashboard Wahoo! It’s official Take a moment to set up your Coach Pro…" at bounding box center [279, 147] width 558 height 294
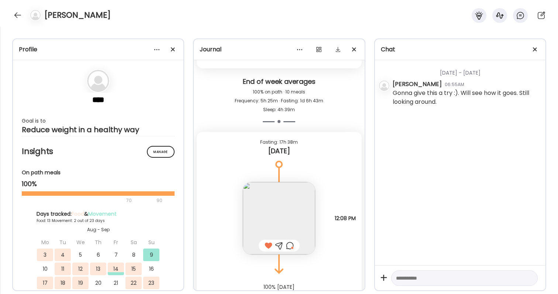
click at [12, 11] on div "[PERSON_NAME]" at bounding box center [279, 13] width 558 height 27
click at [14, 11] on div at bounding box center [18, 15] width 12 height 12
